Goal: Transaction & Acquisition: Purchase product/service

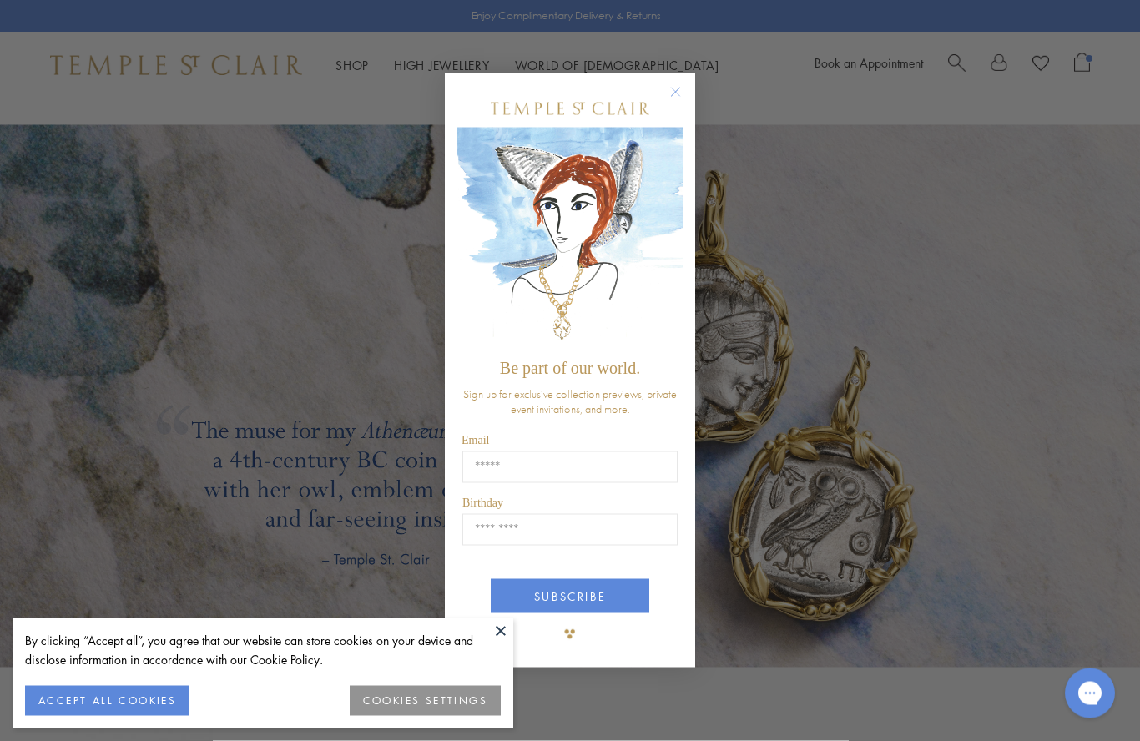
scroll to position [2533, 0]
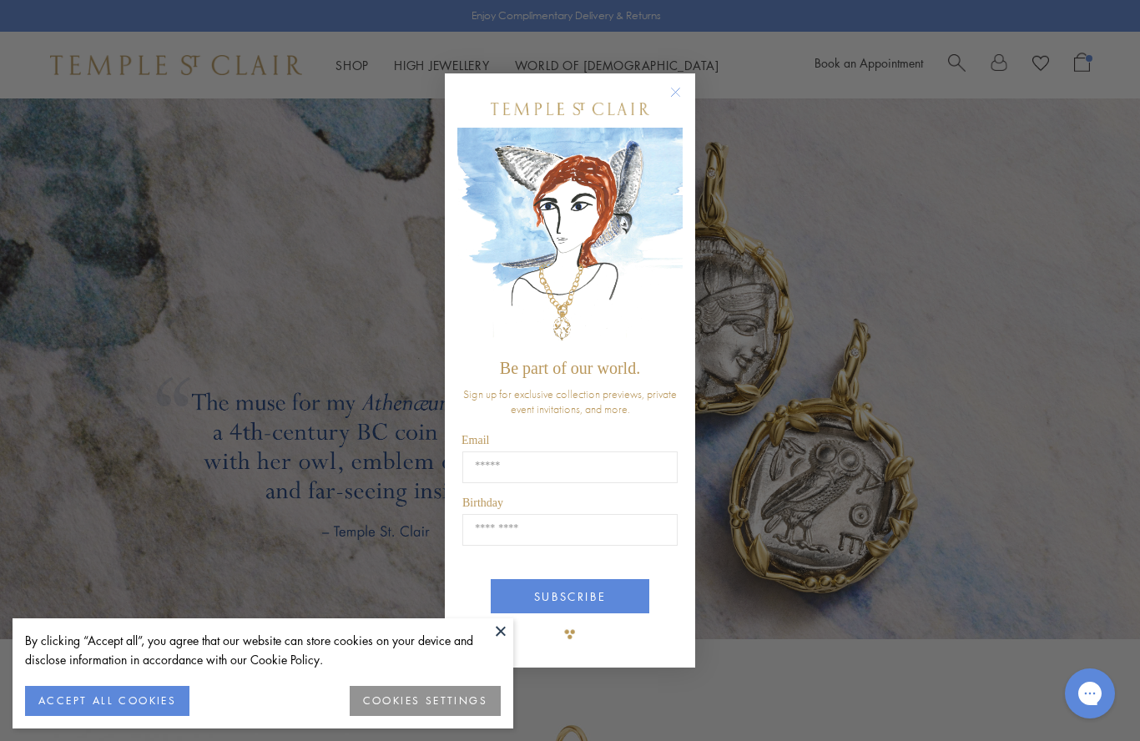
click at [680, 103] on circle "Close dialog" at bounding box center [676, 93] width 20 height 20
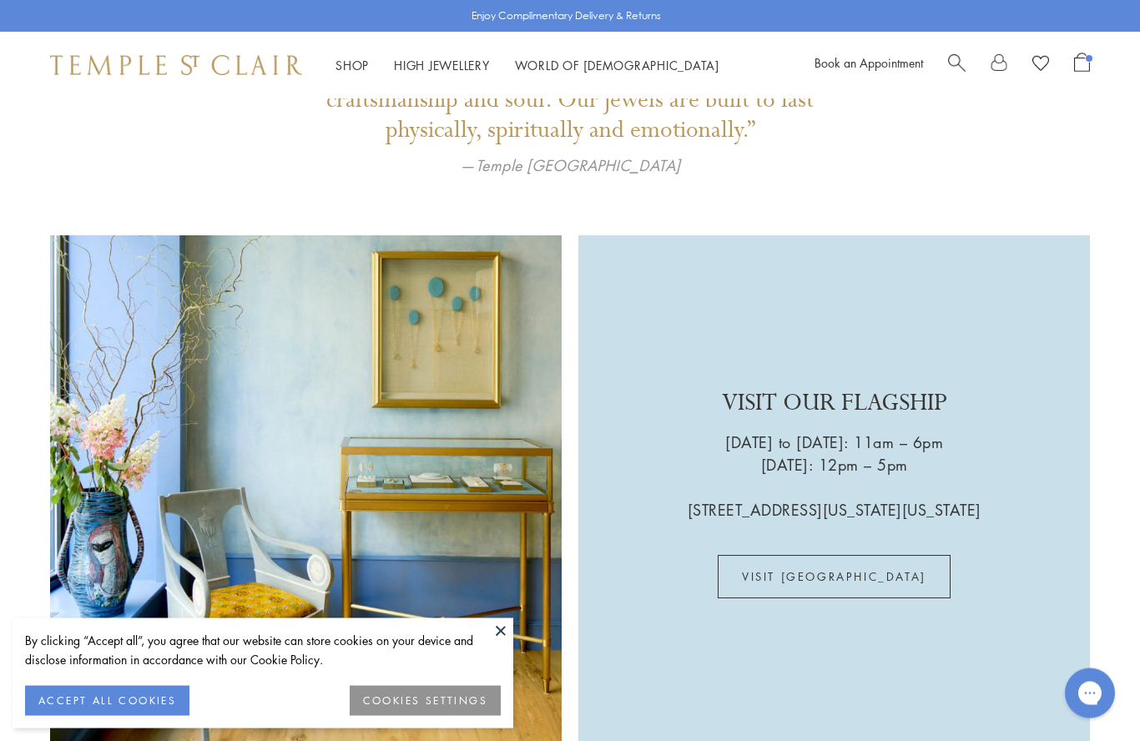
scroll to position [3676, 0]
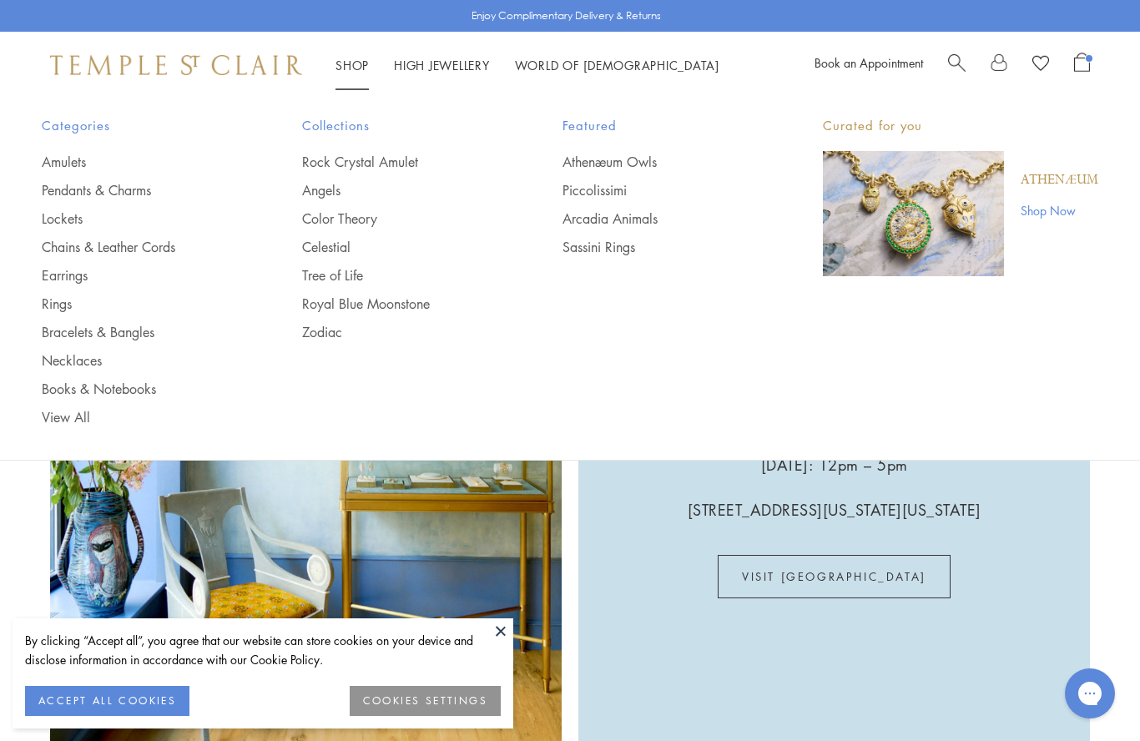
click at [318, 189] on link "Angels" at bounding box center [399, 190] width 194 height 18
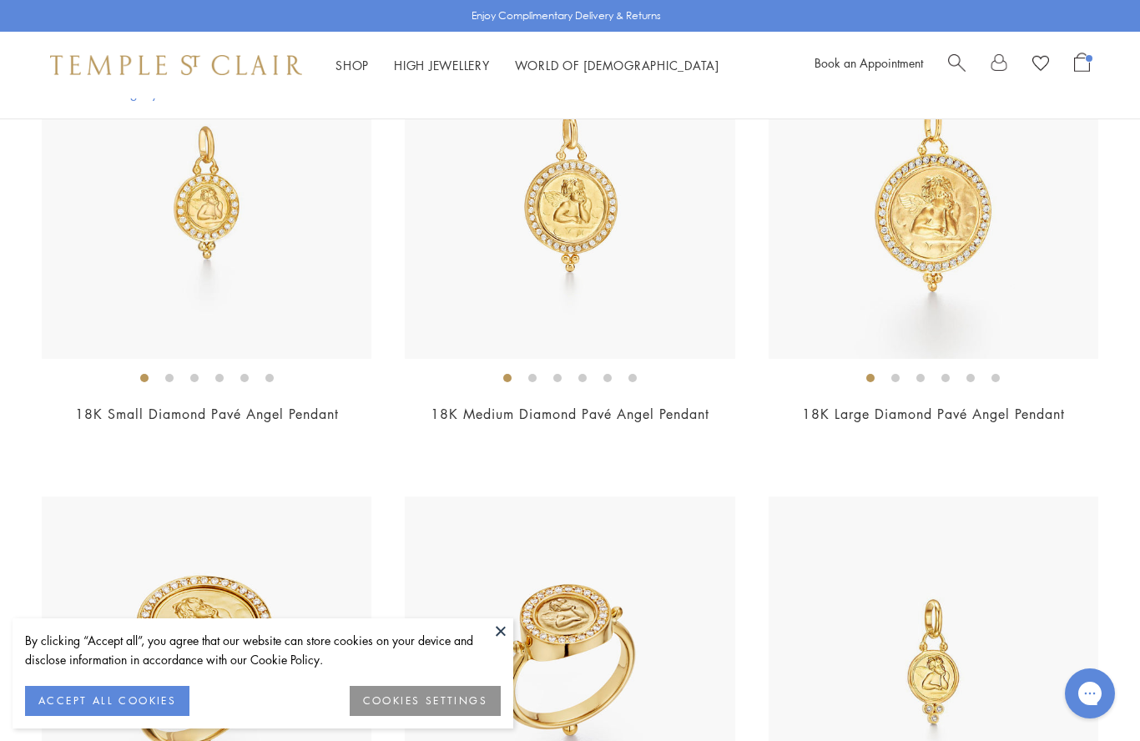
scroll to position [493, 0]
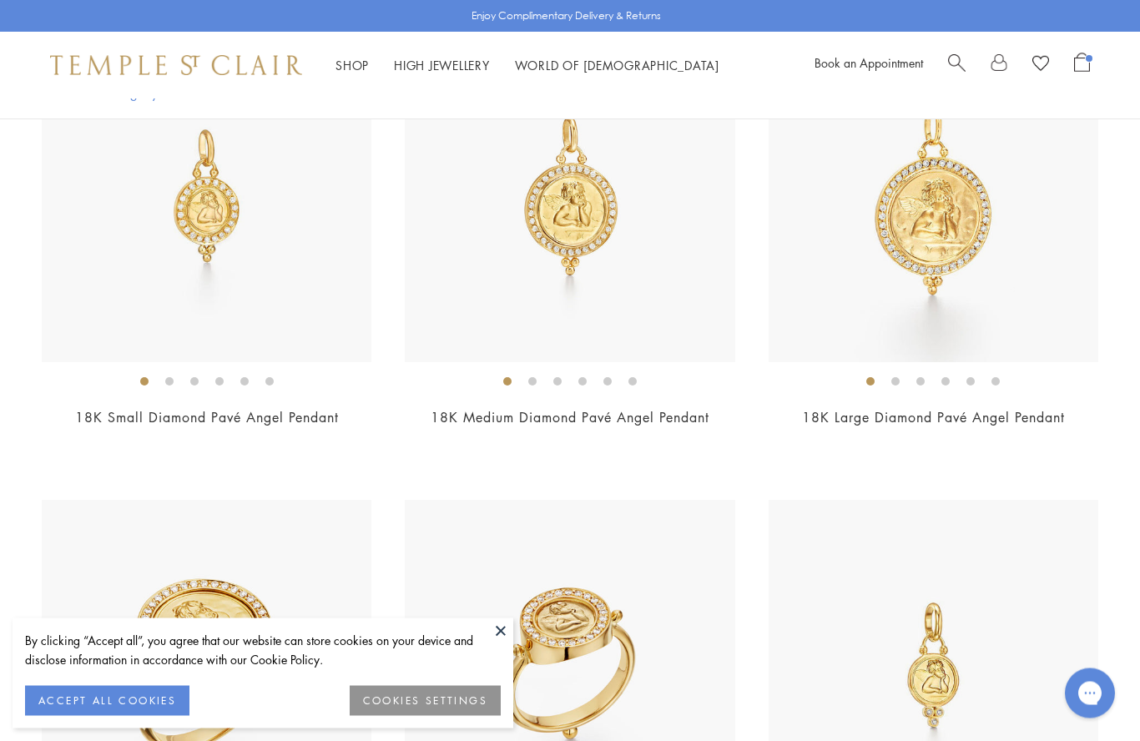
click at [279, 310] on img at bounding box center [207, 198] width 330 height 330
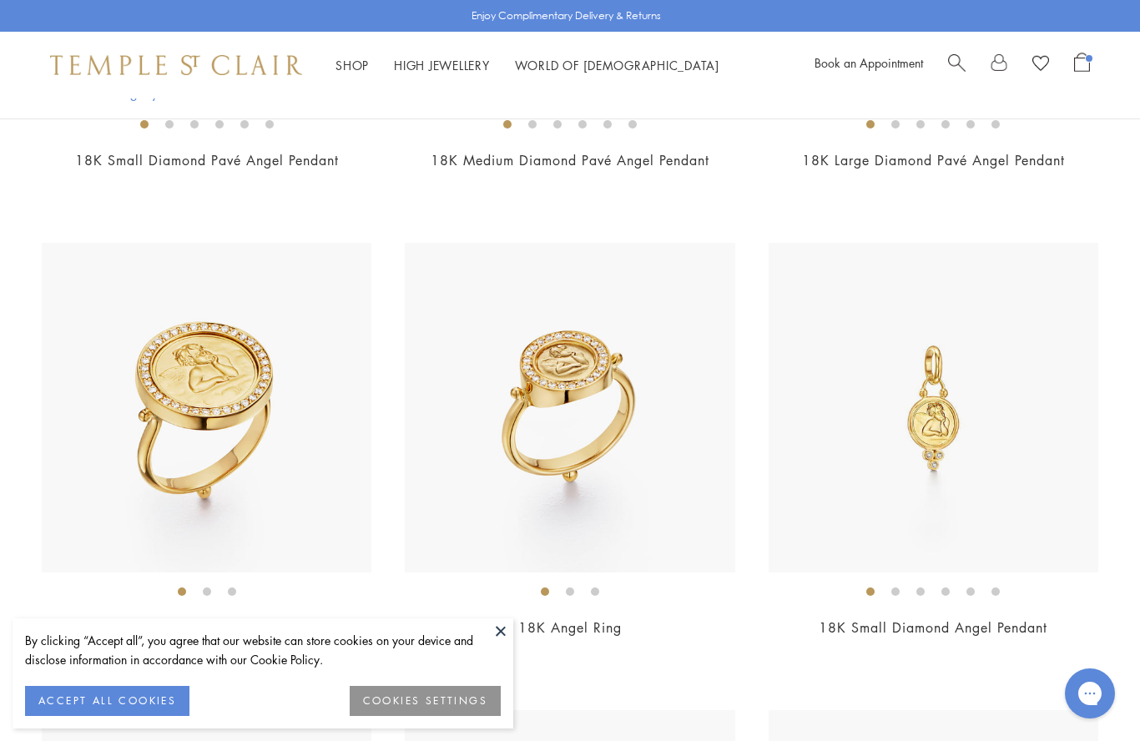
scroll to position [752, 0]
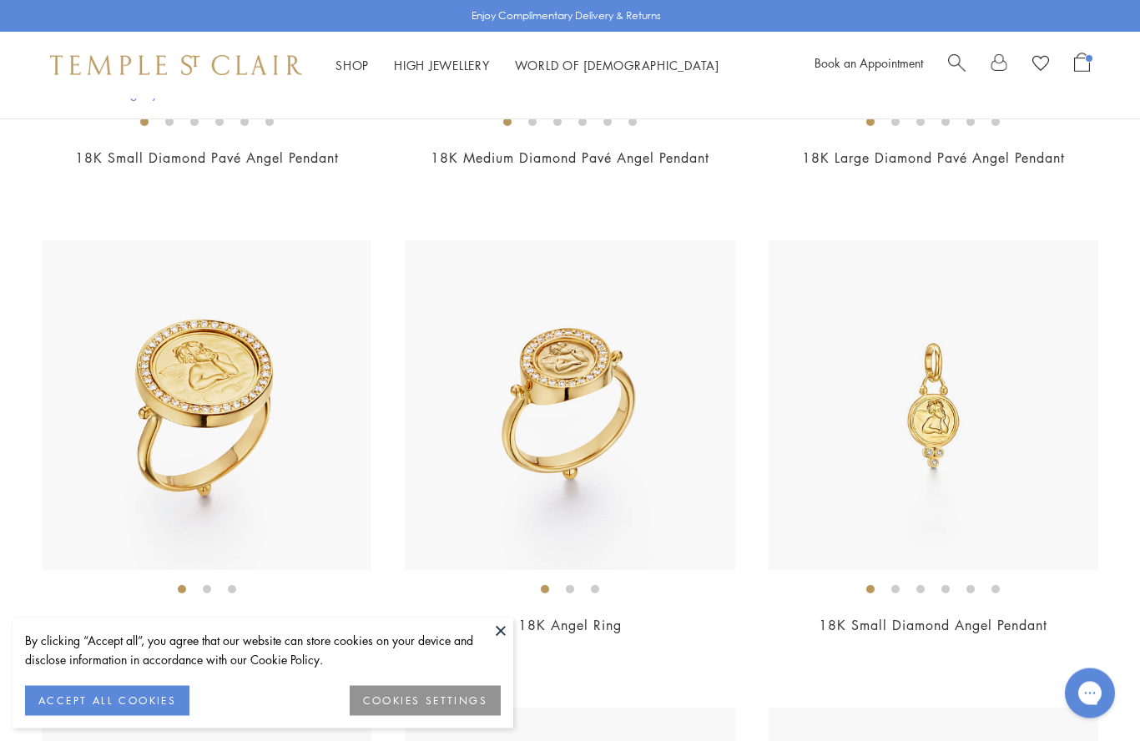
click at [887, 393] on img at bounding box center [933, 406] width 330 height 330
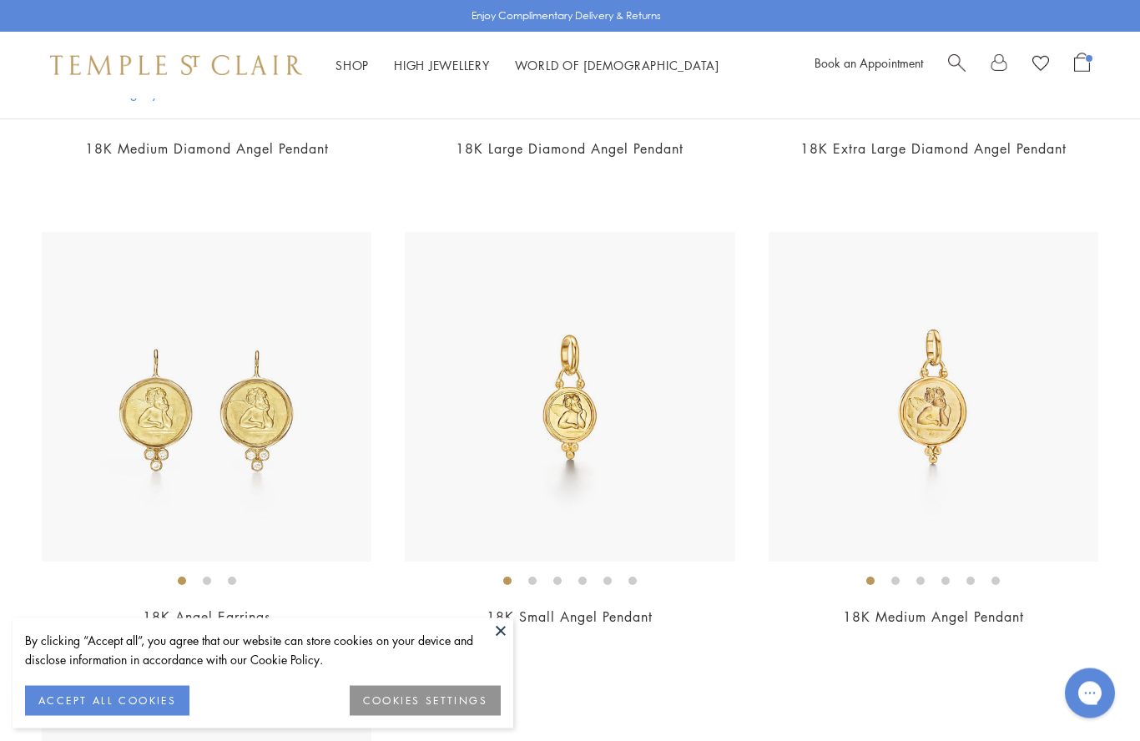
scroll to position [1716, 0]
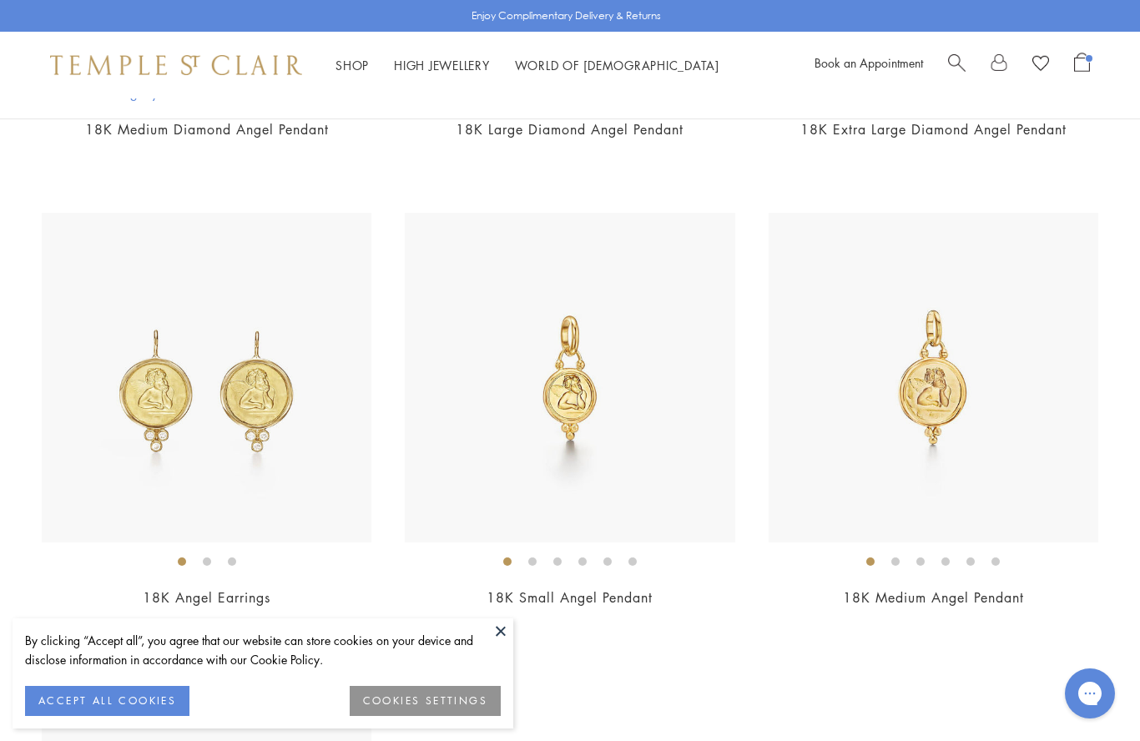
click at [650, 360] on img at bounding box center [570, 378] width 330 height 330
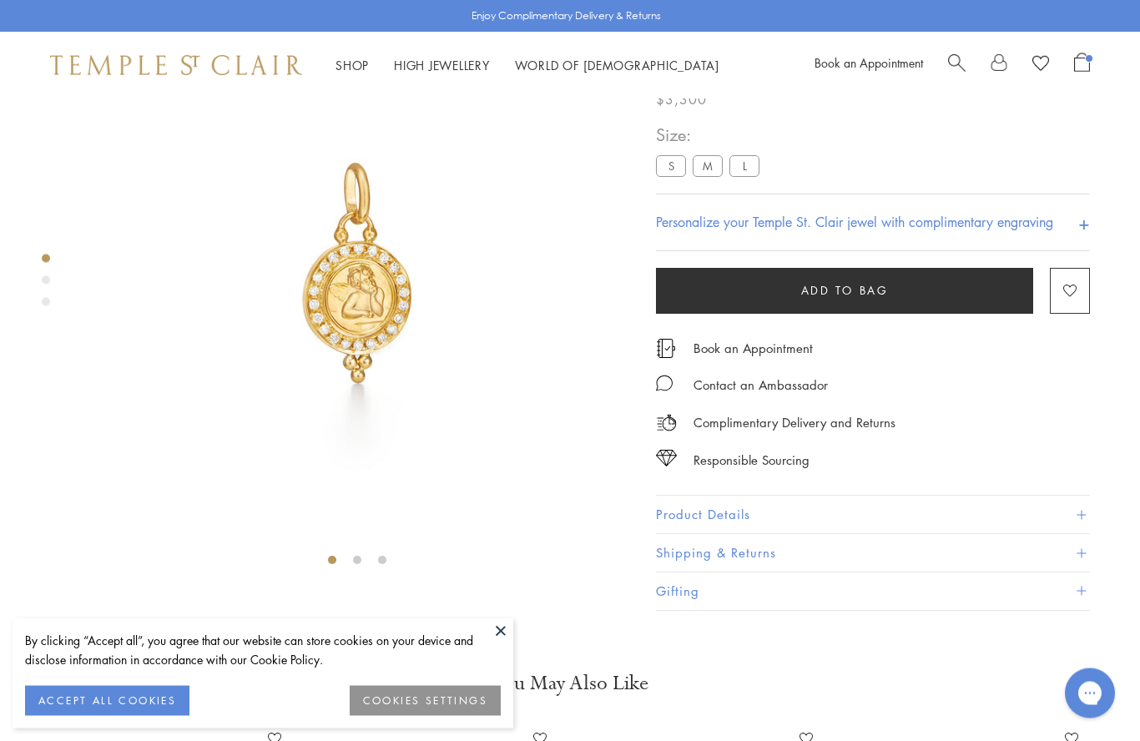
scroll to position [98, 0]
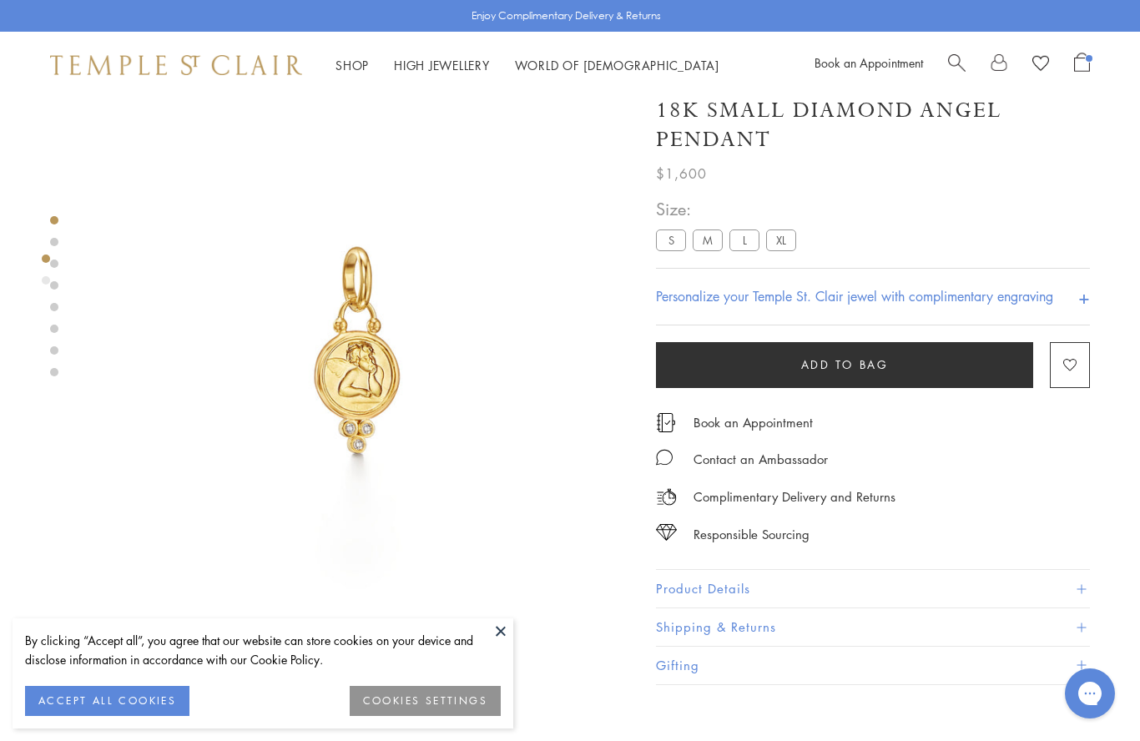
scroll to position [22, 0]
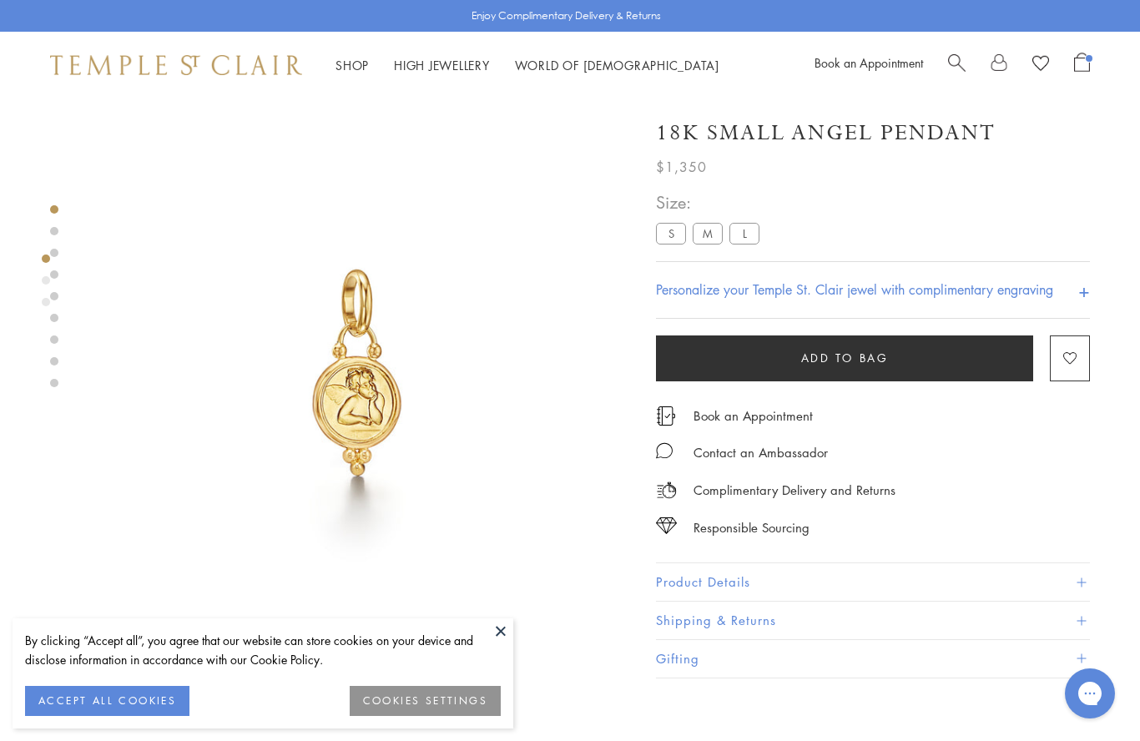
scroll to position [1, 0]
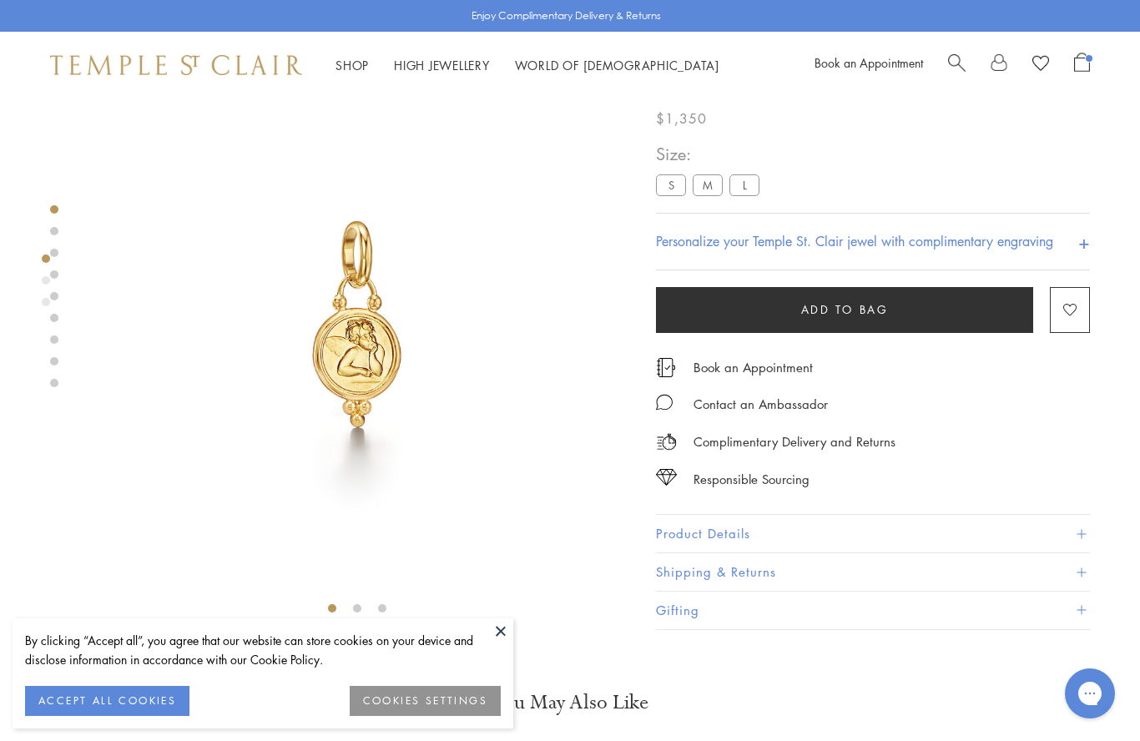
scroll to position [17, 0]
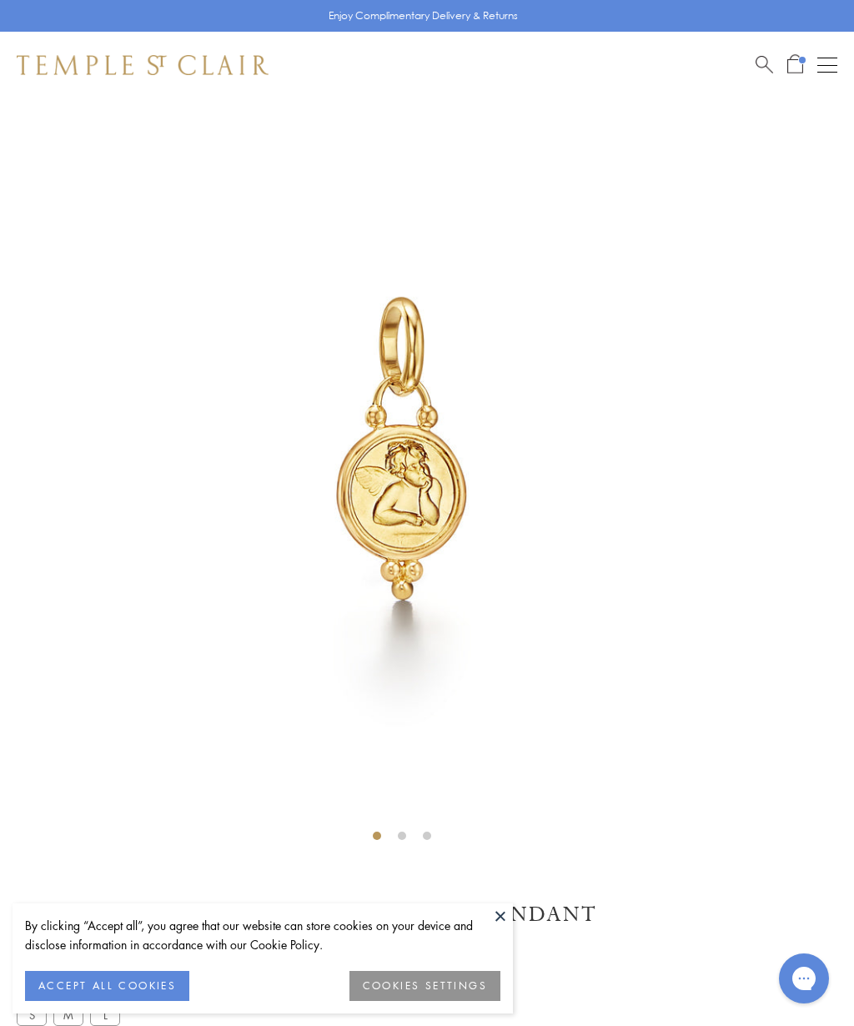
scroll to position [48, 0]
